Goal: Navigation & Orientation: Find specific page/section

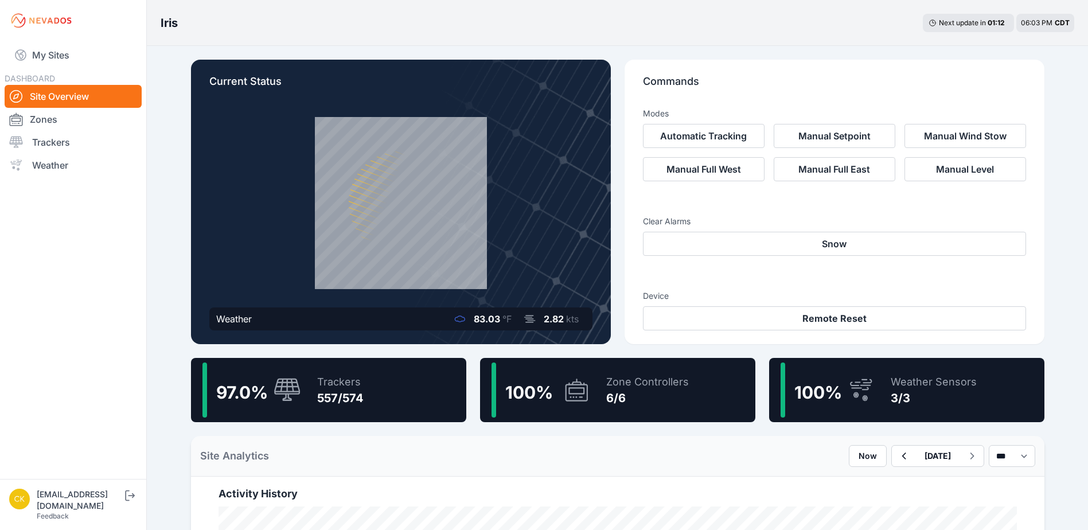
click at [77, 40] on div "My Sites DASHBOARD Site Overview Zones Trackers Weather" at bounding box center [73, 239] width 146 height 479
click at [79, 58] on link "My Sites" at bounding box center [73, 55] width 137 height 28
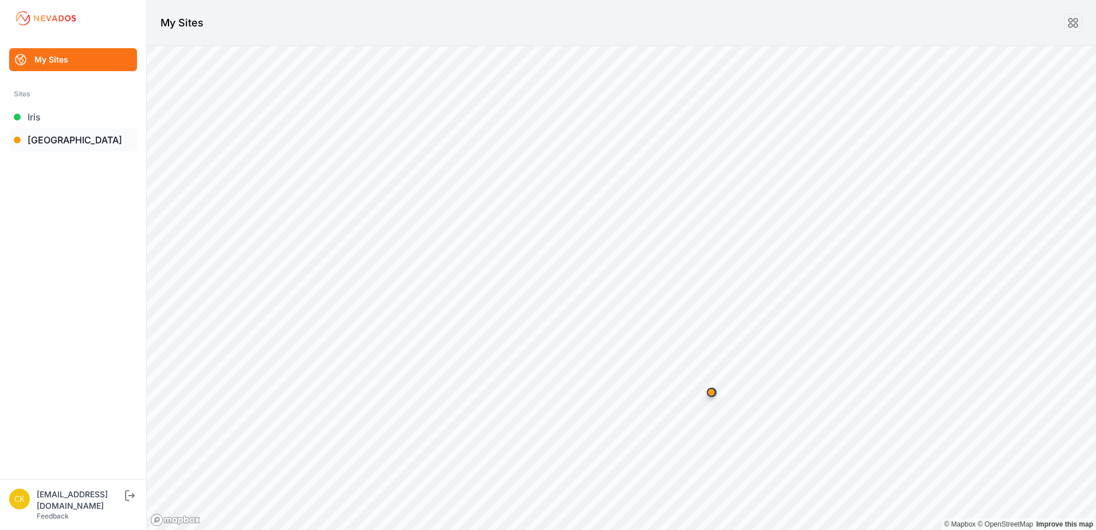
click at [85, 137] on link "[GEOGRAPHIC_DATA]" at bounding box center [73, 139] width 128 height 23
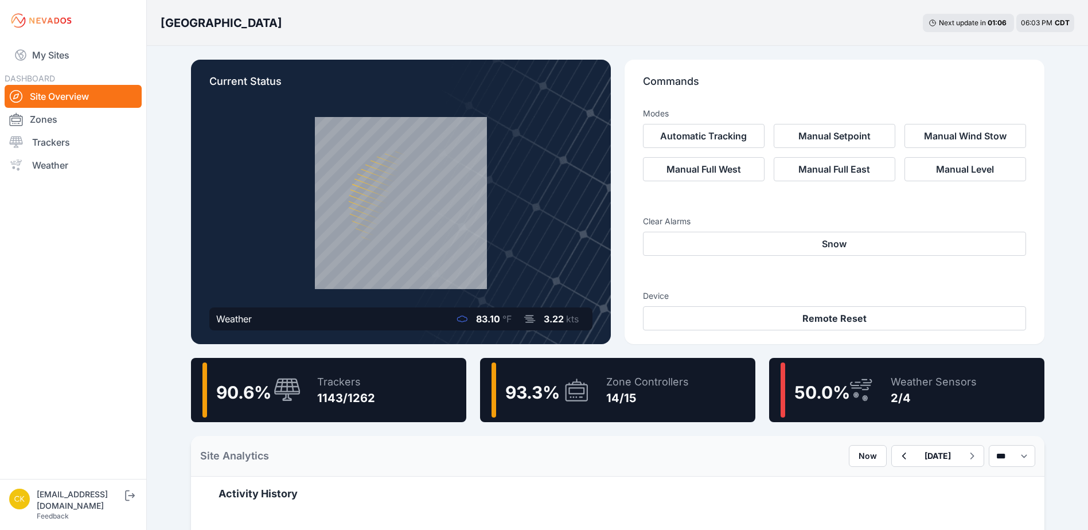
click at [585, 375] on div "93.3 %" at bounding box center [540, 389] width 99 height 55
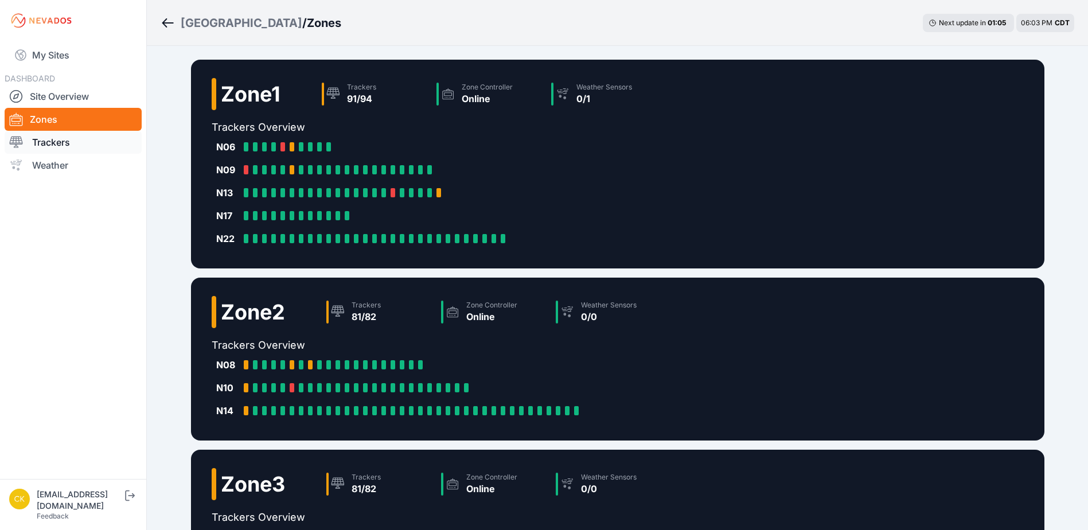
click at [73, 144] on link "Trackers" at bounding box center [73, 142] width 137 height 23
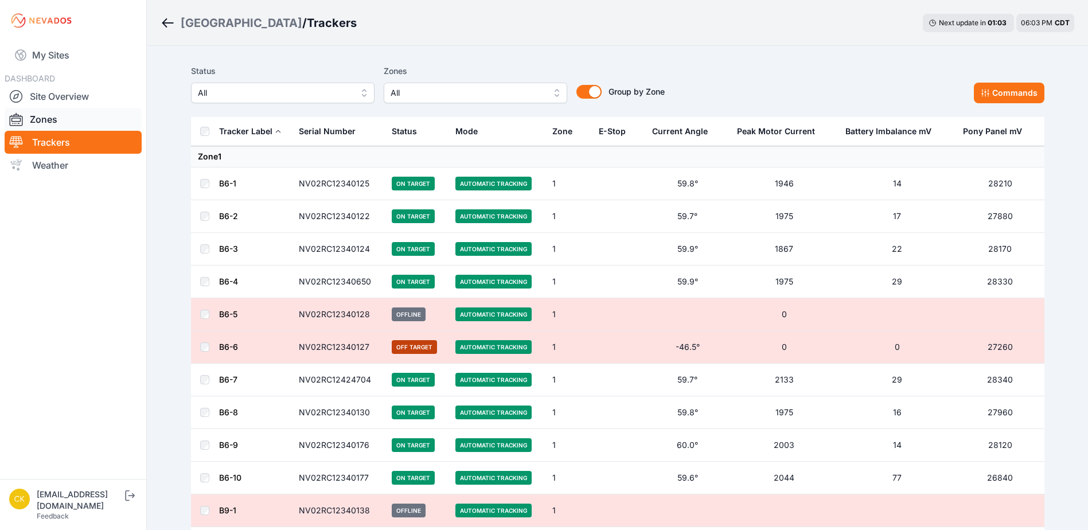
click at [77, 121] on link "Zones" at bounding box center [73, 119] width 137 height 23
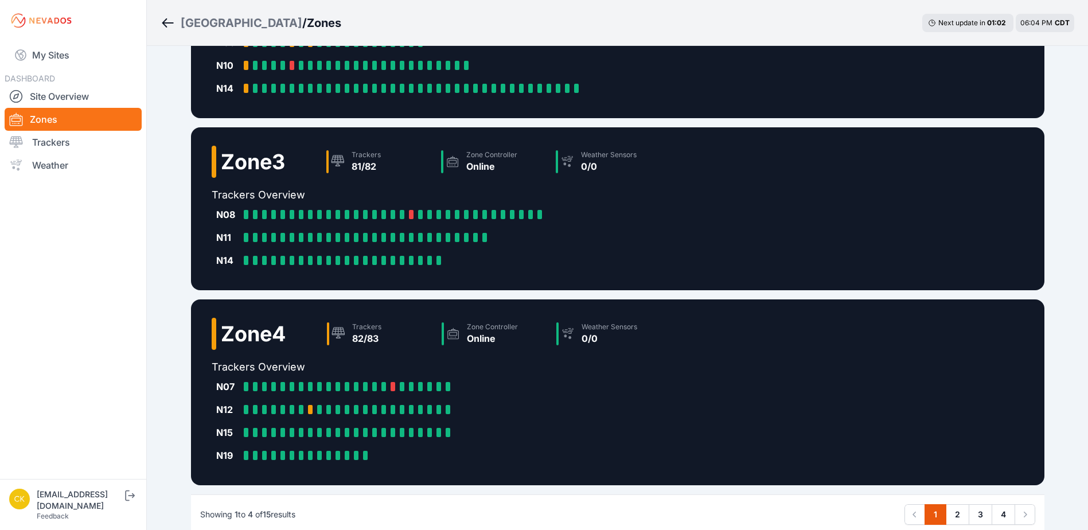
scroll to position [384, 0]
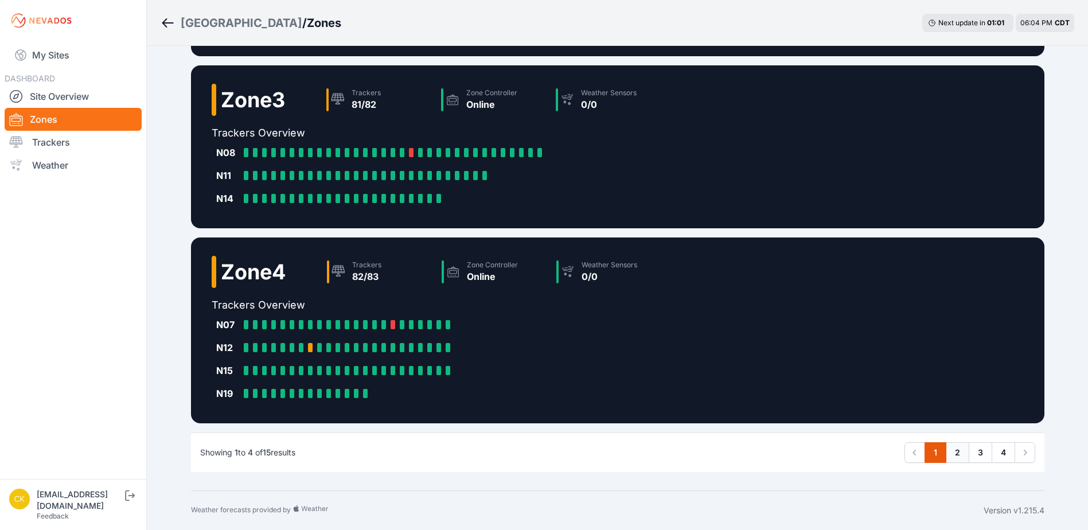
click at [964, 456] on link "2" at bounding box center [957, 452] width 24 height 21
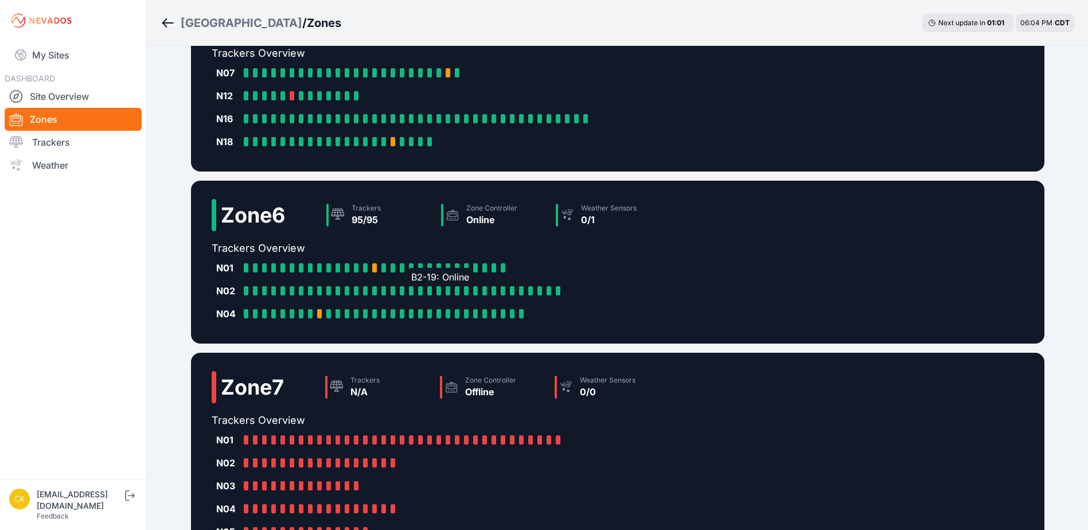
scroll to position [229, 0]
